Goal: Task Accomplishment & Management: Manage account settings

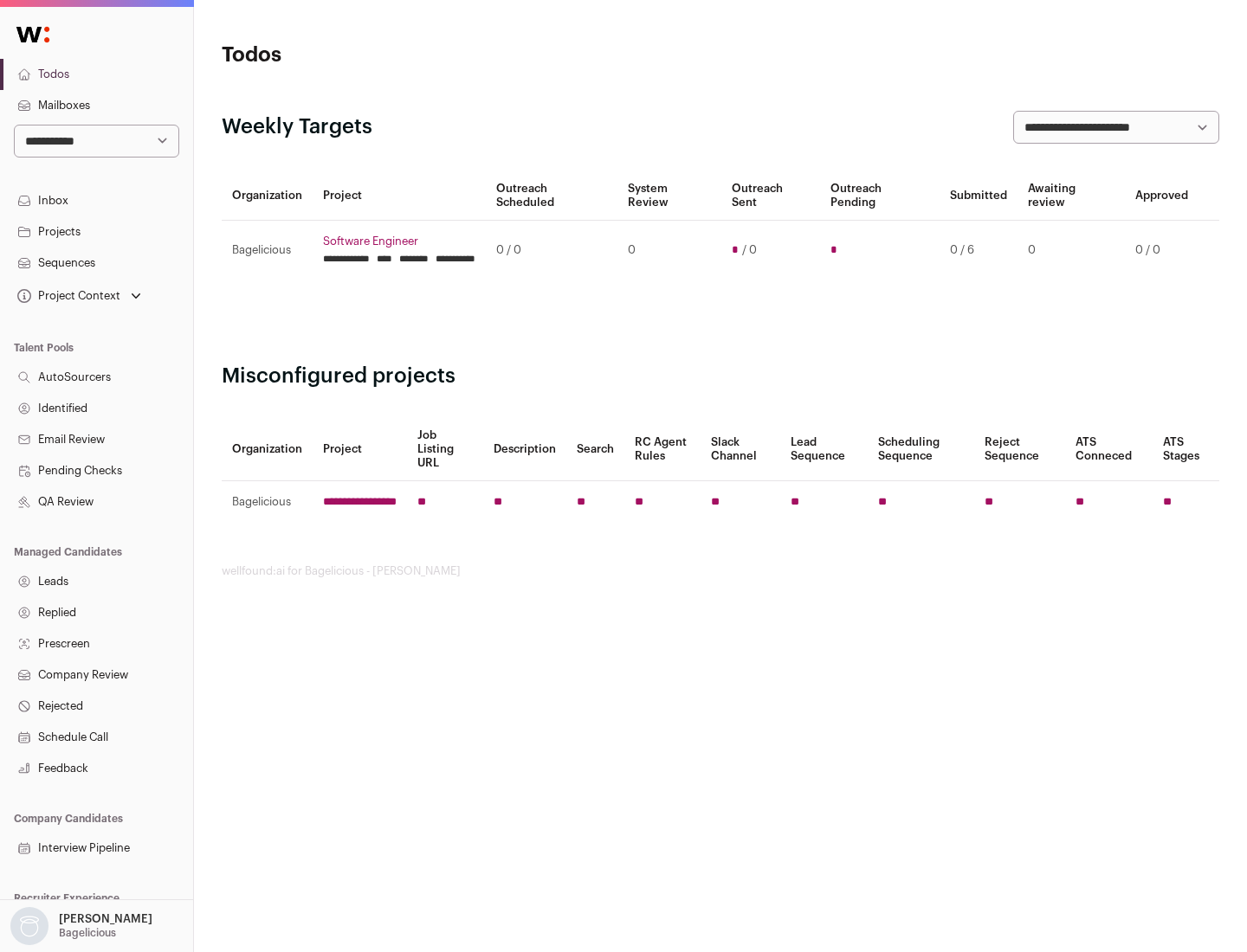
click at [96, 231] on link "Projects" at bounding box center [96, 232] width 193 height 31
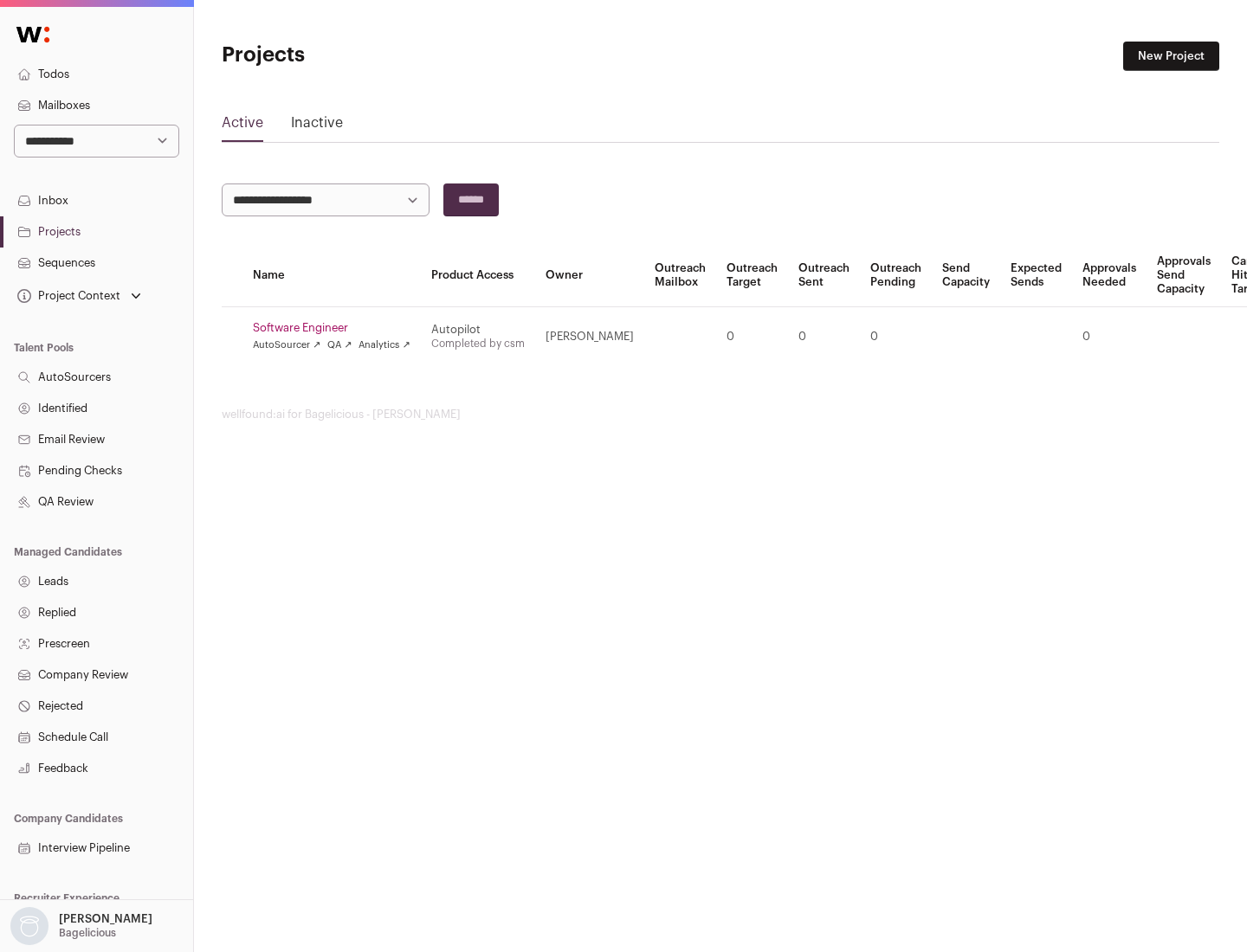
click at [337, 328] on link "Software Engineer" at bounding box center [332, 328] width 158 height 13
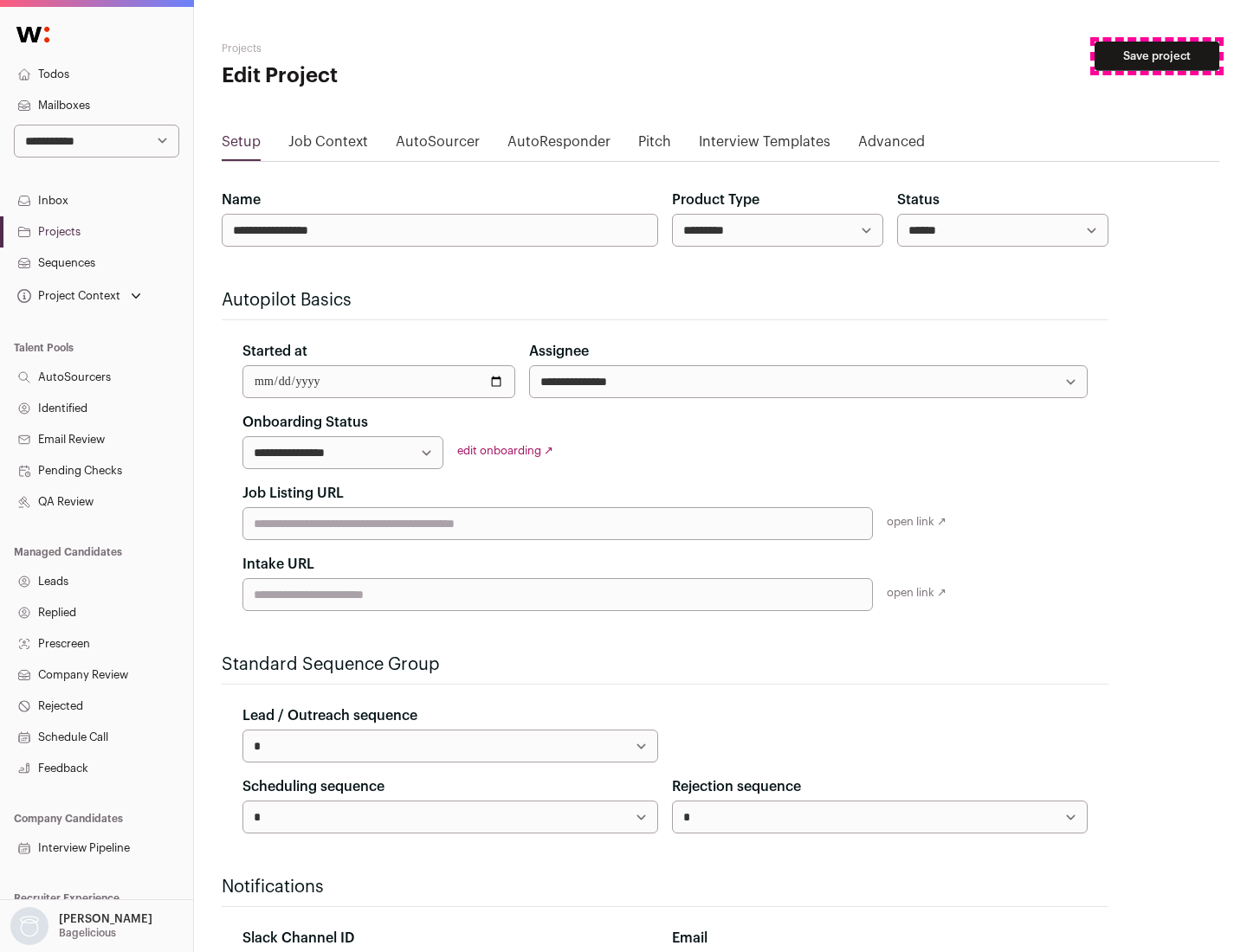
click at [1156, 56] on button "Save project" at bounding box center [1156, 56] width 124 height 30
